Goal: Book appointment/travel/reservation

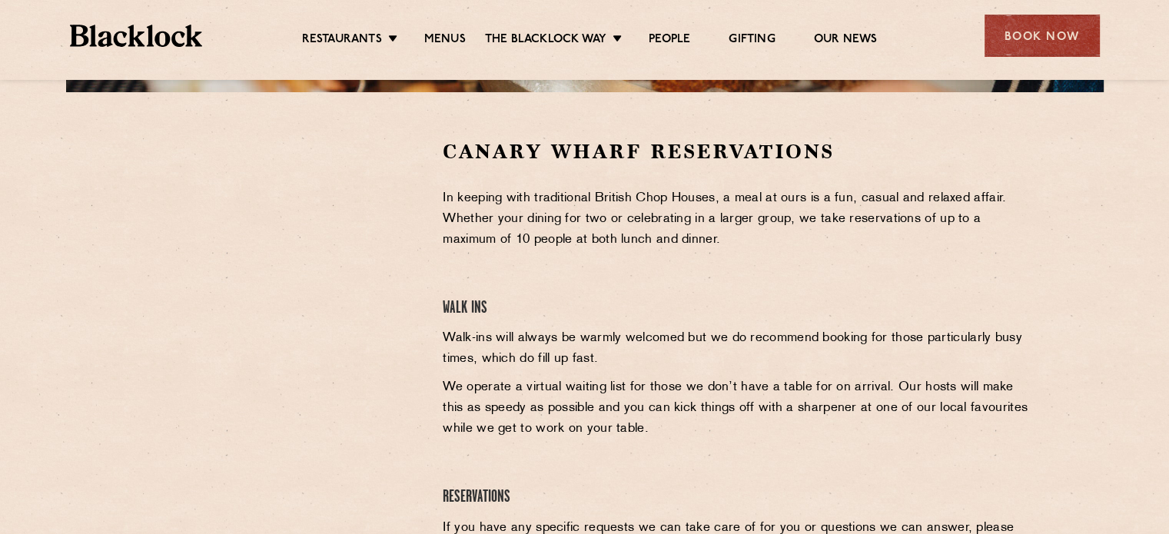
scroll to position [463, 0]
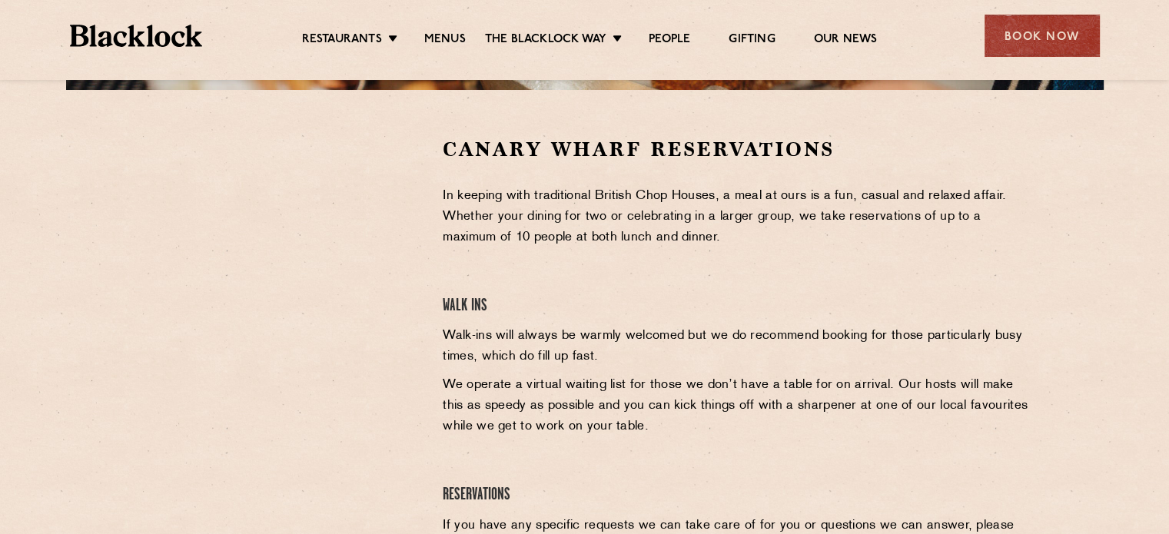
click at [652, 300] on h4 "Walk Ins" at bounding box center [737, 306] width 589 height 21
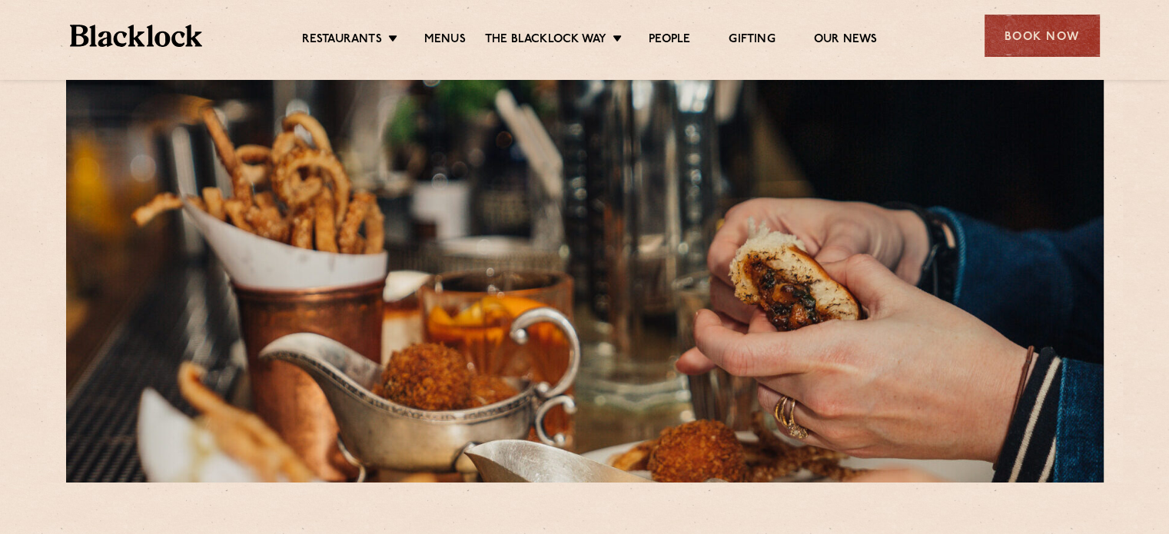
scroll to position [12, 0]
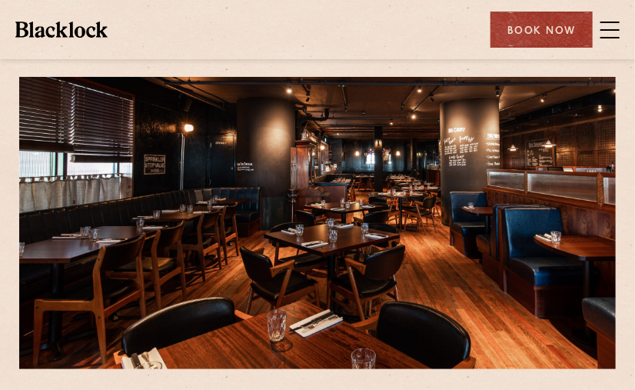
click at [516, 39] on div "Book Now" at bounding box center [541, 30] width 102 height 36
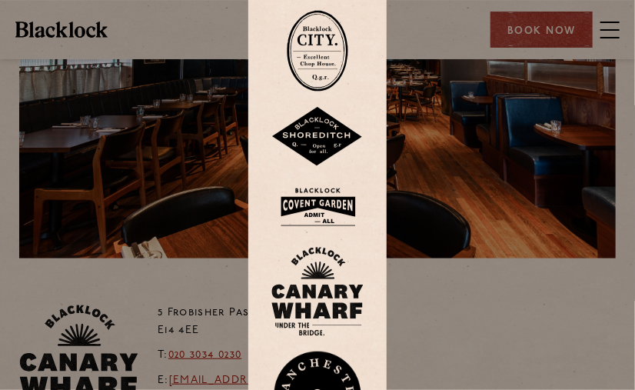
scroll to position [112, 0]
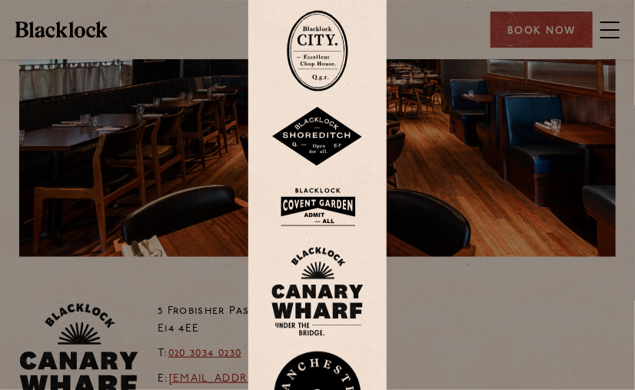
click at [346, 291] on img at bounding box center [317, 291] width 92 height 89
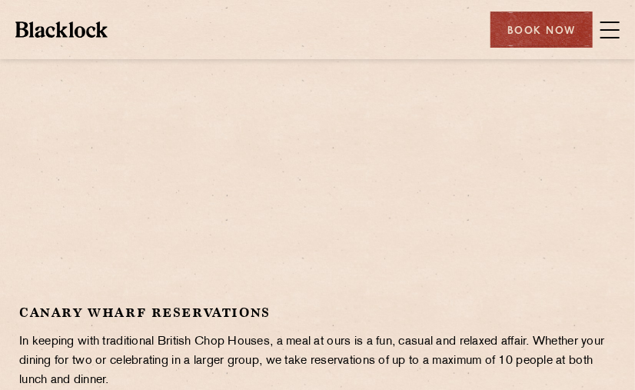
scroll to position [332, 0]
